Goal: Find specific page/section: Find specific page/section

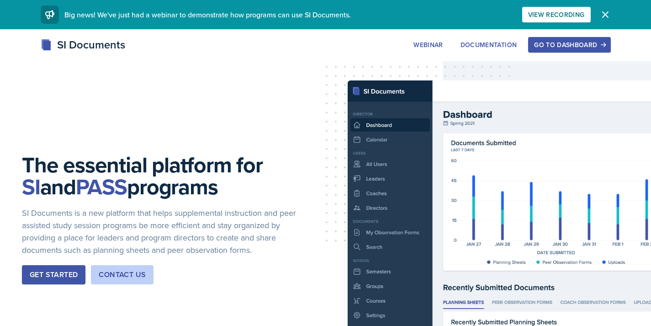
drag, startPoint x: 563, startPoint y: 39, endPoint x: 557, endPoint y: 44, distance: 8.1
click at [562, 39] on button "Go to Dashboard" at bounding box center [569, 45] width 82 height 16
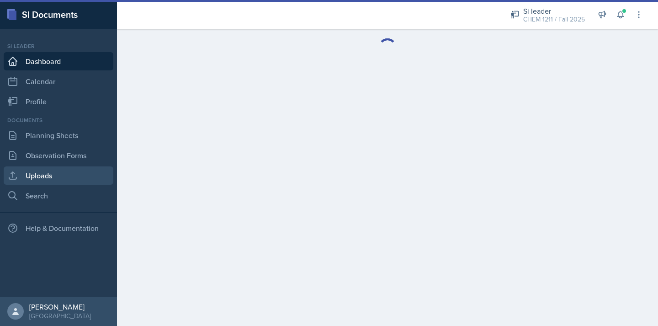
click at [56, 167] on link "Uploads" at bounding box center [59, 175] width 110 height 18
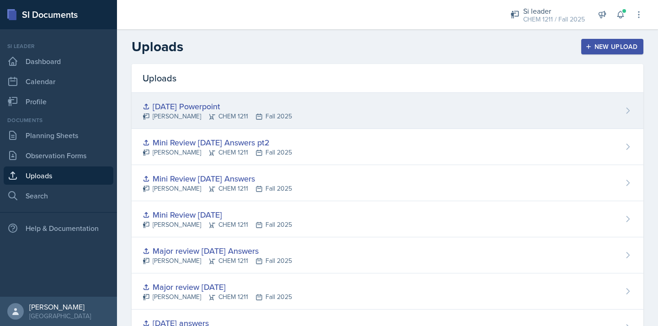
click at [212, 113] on div "[PERSON_NAME] CHEM 1211 Fall 2025" at bounding box center [217, 116] width 149 height 10
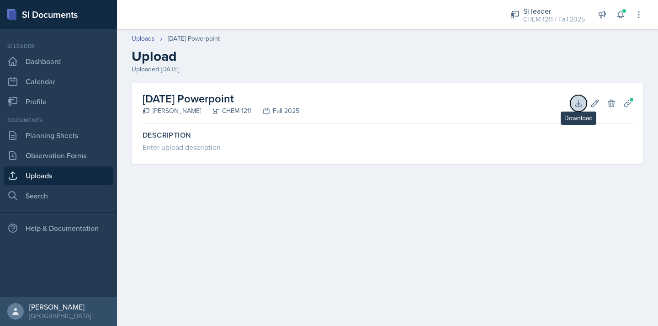
click at [582, 102] on icon at bounding box center [578, 103] width 9 height 9
